Goal: Task Accomplishment & Management: Complete application form

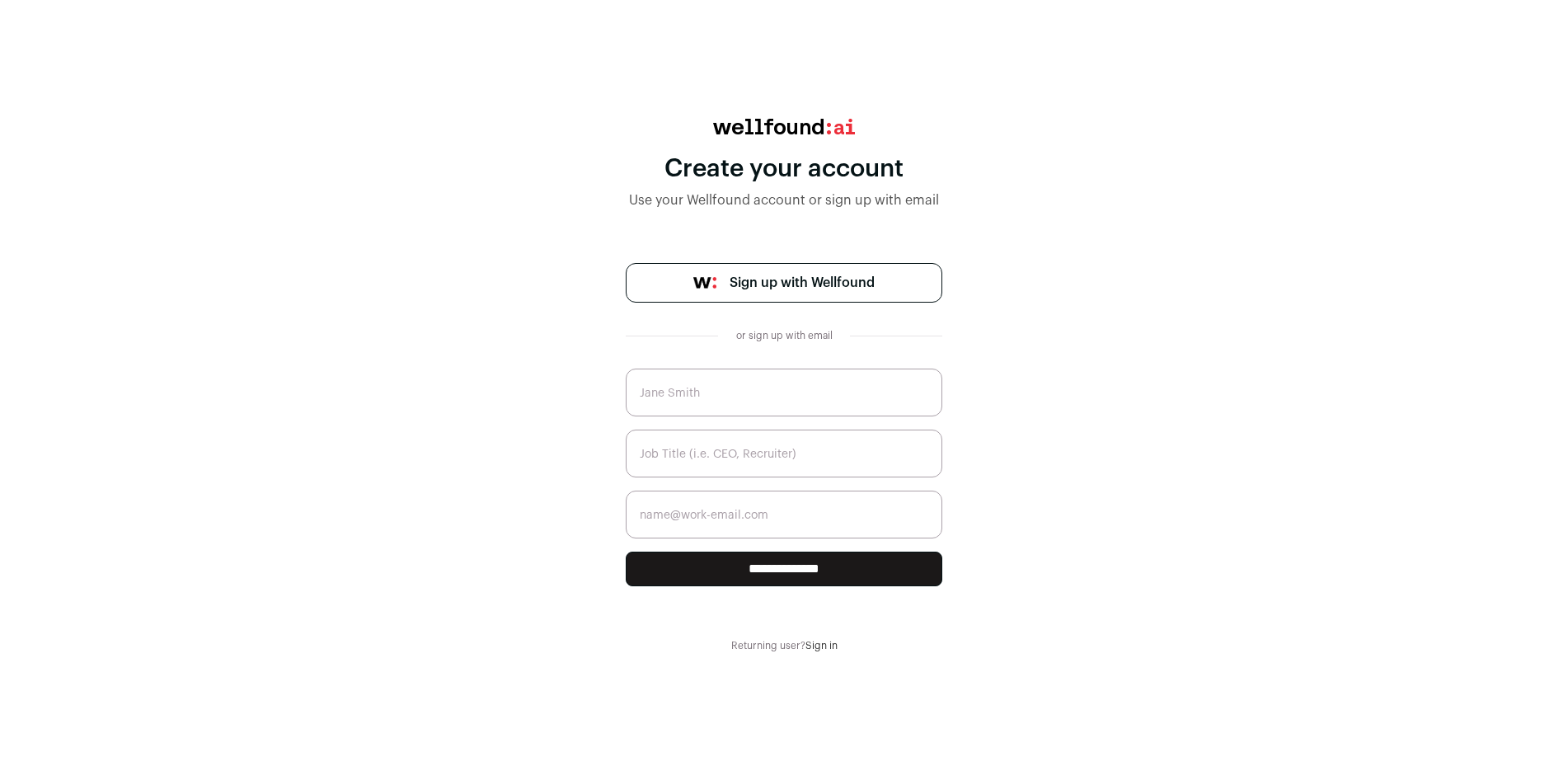
click at [791, 400] on input "text" at bounding box center [784, 393] width 316 height 48
type input "[PERSON_NAME]"
click at [799, 283] on span "Sign up with Wellfound" at bounding box center [802, 282] width 145 height 20
click at [726, 391] on input "text" at bounding box center [784, 393] width 316 height 48
type input "[PERSON_NAME]"
